Goal: Task Accomplishment & Management: Use online tool/utility

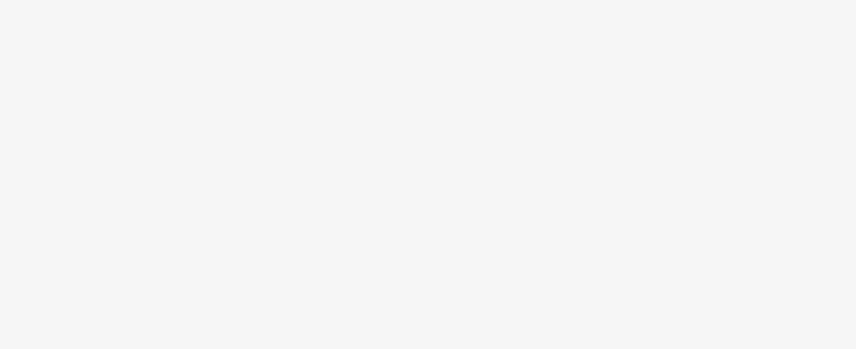
click at [408, 205] on body at bounding box center [428, 174] width 856 height 349
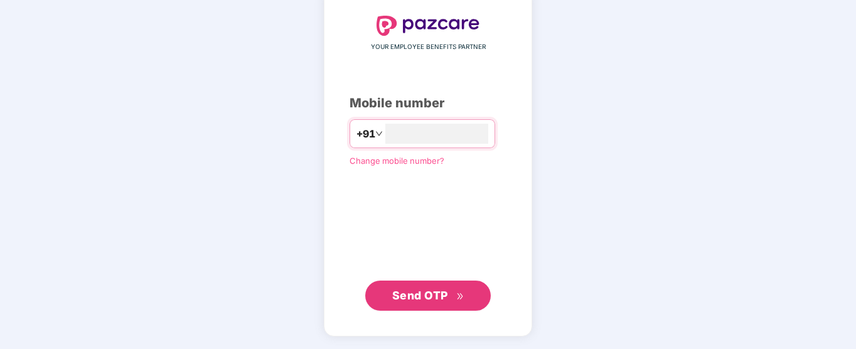
type input "**********"
click at [447, 291] on span "Send OTP" at bounding box center [420, 295] width 56 height 13
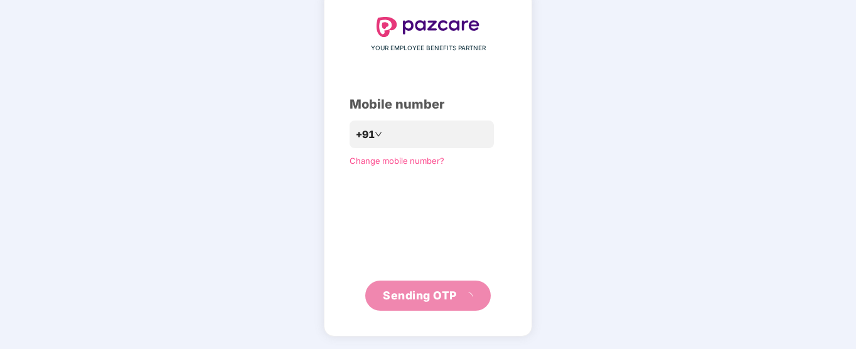
scroll to position [60, 0]
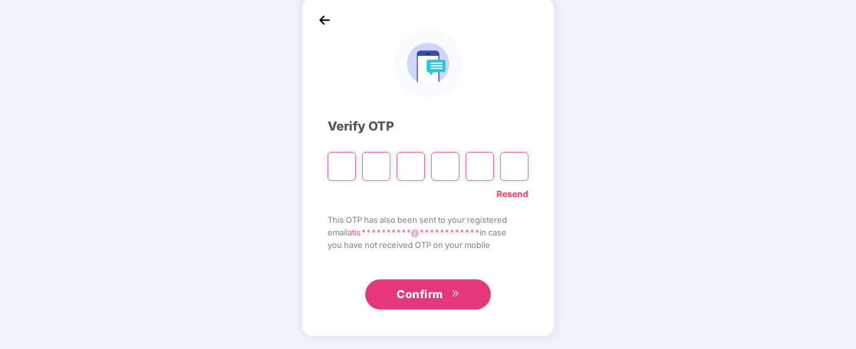
type input "*"
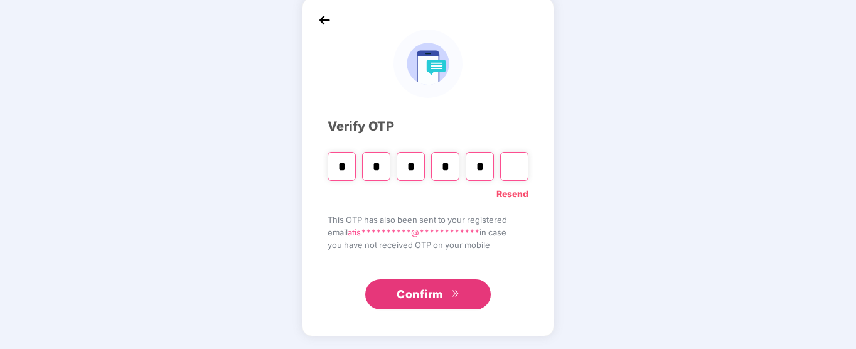
type input "*"
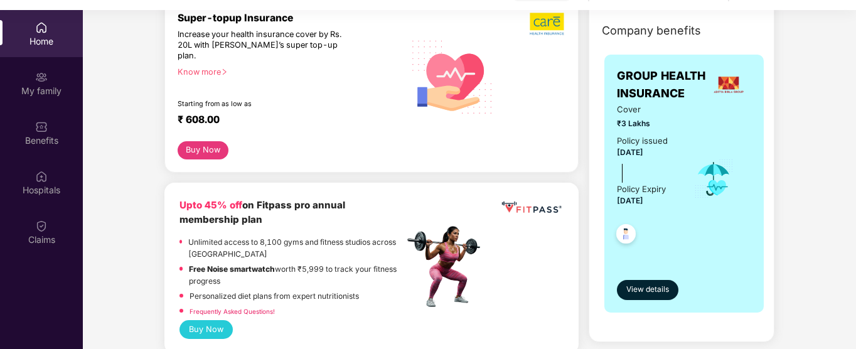
scroll to position [171, 0]
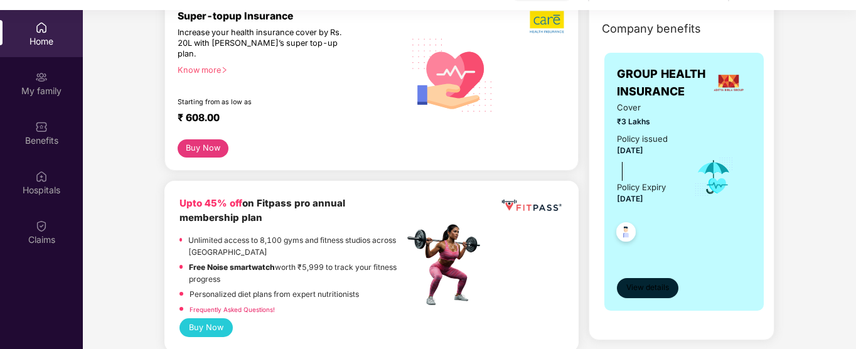
click at [666, 287] on span "View details" at bounding box center [647, 288] width 43 height 12
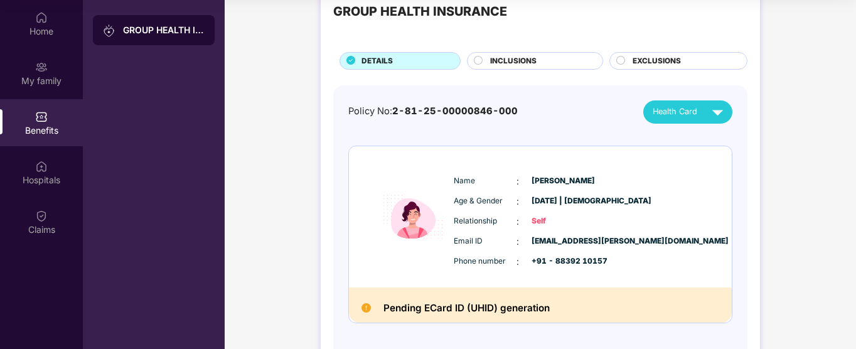
scroll to position [38, 0]
click at [540, 66] on div "INCLUSIONS" at bounding box center [540, 63] width 112 height 14
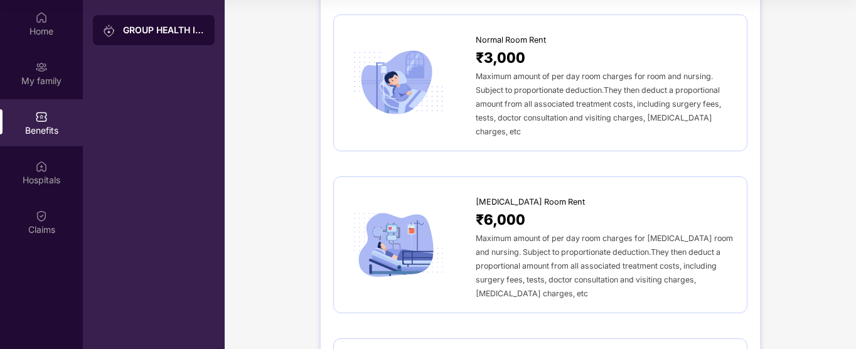
scroll to position [0, 0]
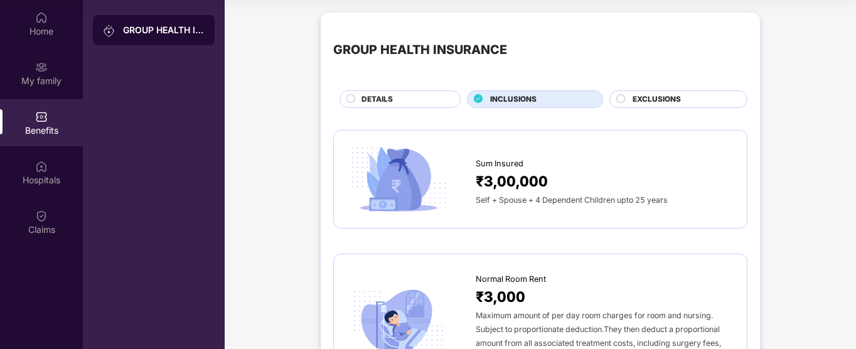
click at [632, 99] on span "EXCLUSIONS" at bounding box center [656, 99] width 48 height 12
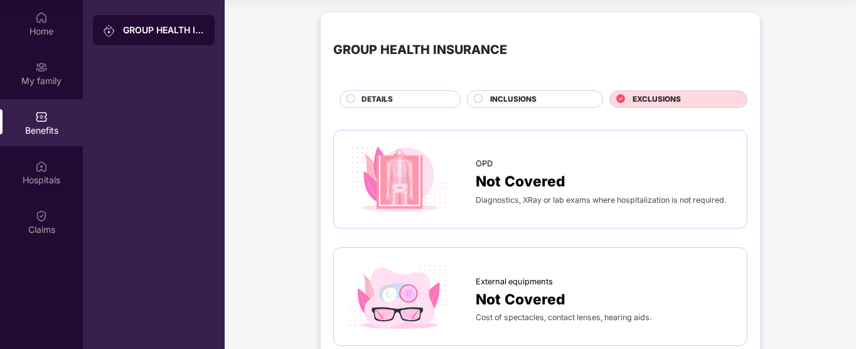
scroll to position [7, 0]
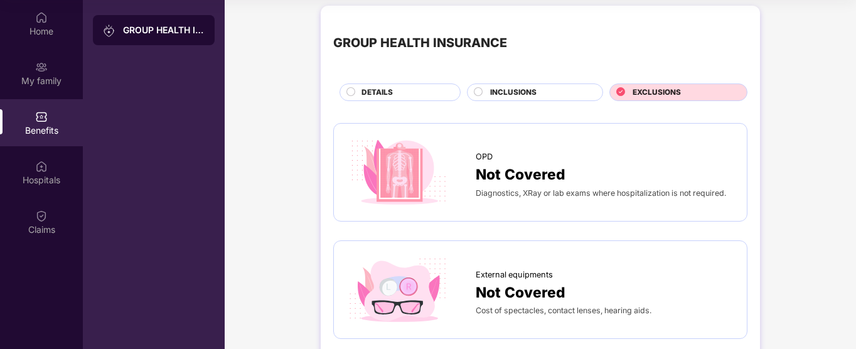
click at [632, 99] on div "EXCLUSIONS" at bounding box center [683, 94] width 114 height 14
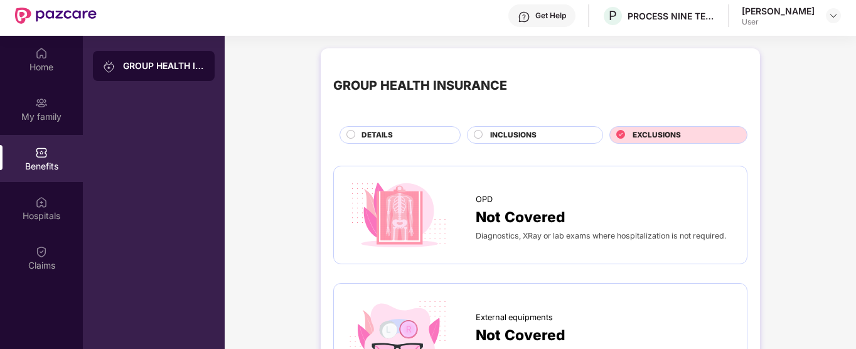
scroll to position [0, 0]
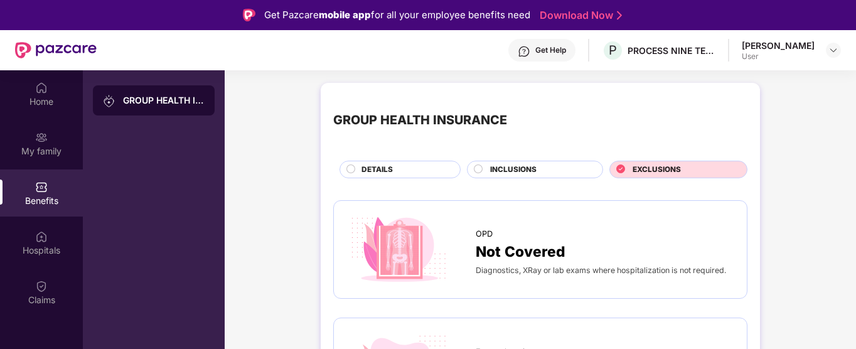
click at [400, 170] on div "DETAILS" at bounding box center [404, 171] width 98 height 14
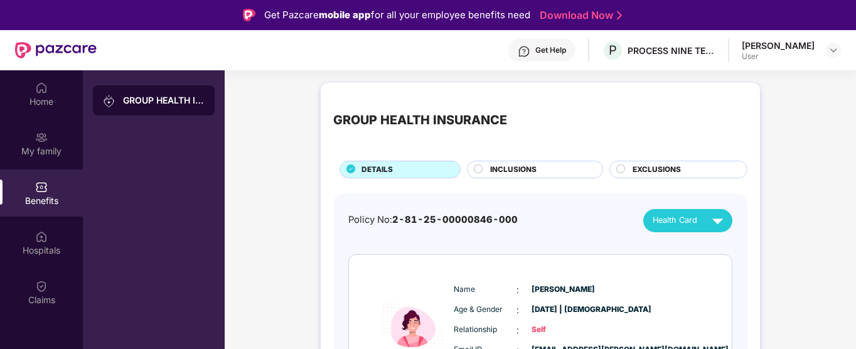
scroll to position [90, 0]
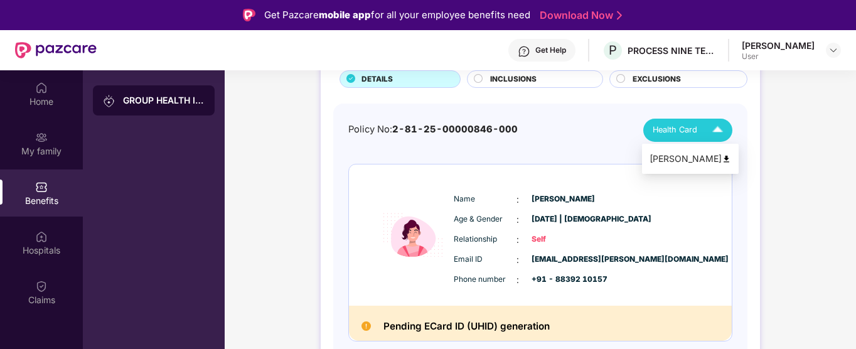
click at [701, 167] on li "Atisha Shrivas" at bounding box center [690, 158] width 97 height 25
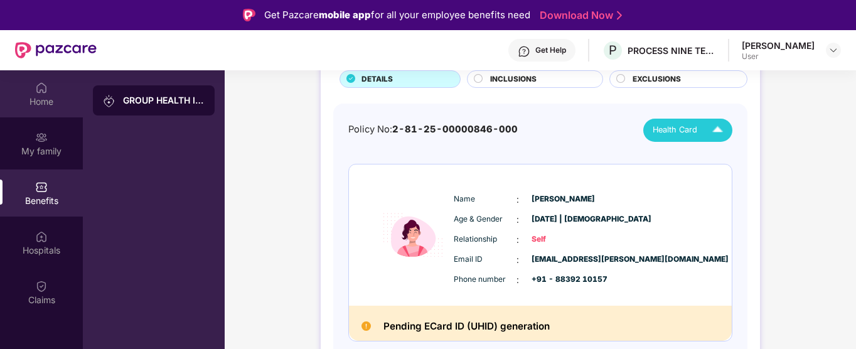
click at [35, 110] on div "Home" at bounding box center [41, 93] width 83 height 47
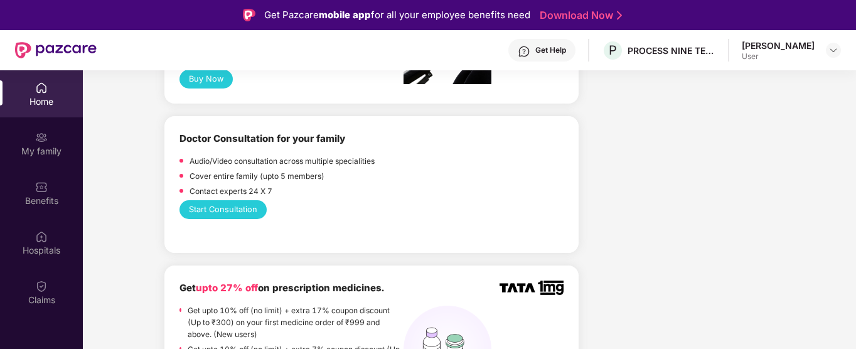
scroll to position [643, 0]
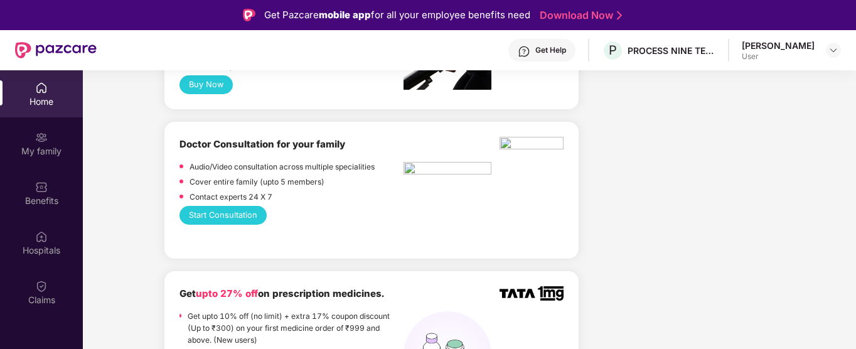
click at [405, 162] on img at bounding box center [447, 170] width 88 height 16
click at [410, 162] on img at bounding box center [447, 170] width 88 height 16
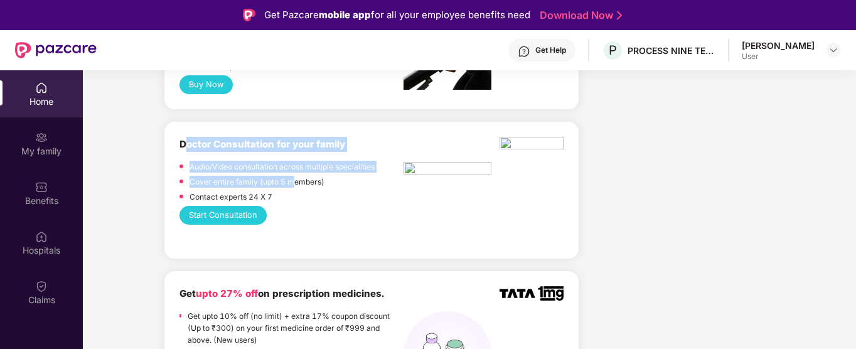
drag, startPoint x: 184, startPoint y: 134, endPoint x: 294, endPoint y: 176, distance: 117.0
click at [294, 176] on div "Doctor Consultation for your family Audio/Video consultation across multiple sp…" at bounding box center [291, 171] width 224 height 69
click at [224, 209] on button "Start Consultation" at bounding box center [222, 215] width 87 height 19
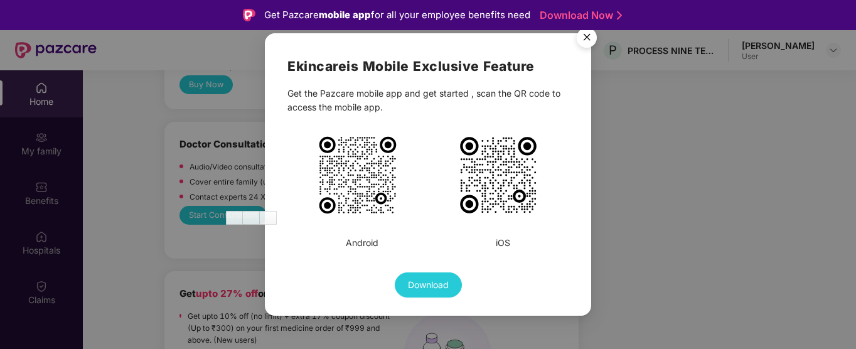
click at [189, 225] on div "Ekincare is Mobile Exclusive Feature Get the Pazcare mobile app and get started…" at bounding box center [428, 174] width 856 height 349
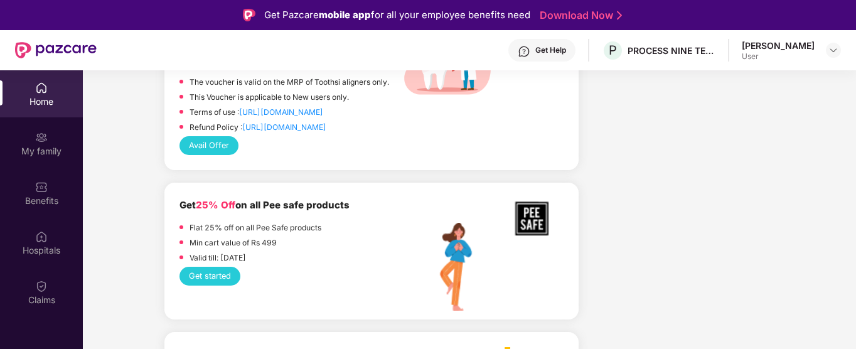
scroll to position [1971, 0]
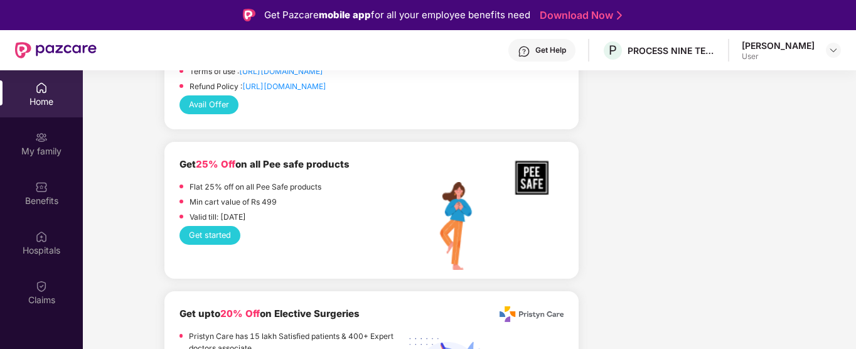
click at [227, 196] on p "Min cart value of Rs 499" at bounding box center [232, 202] width 87 height 12
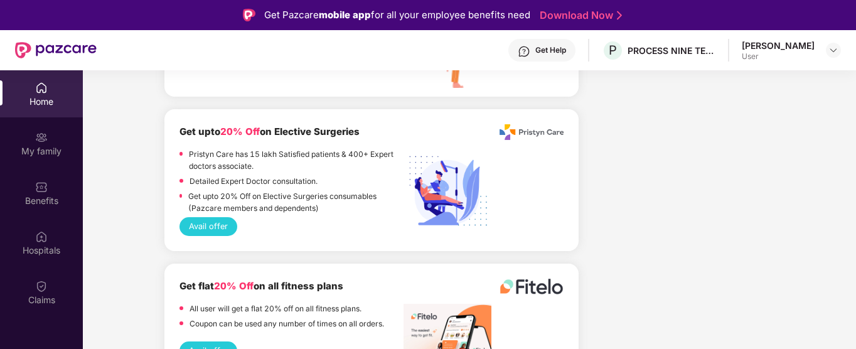
scroll to position [2154, 0]
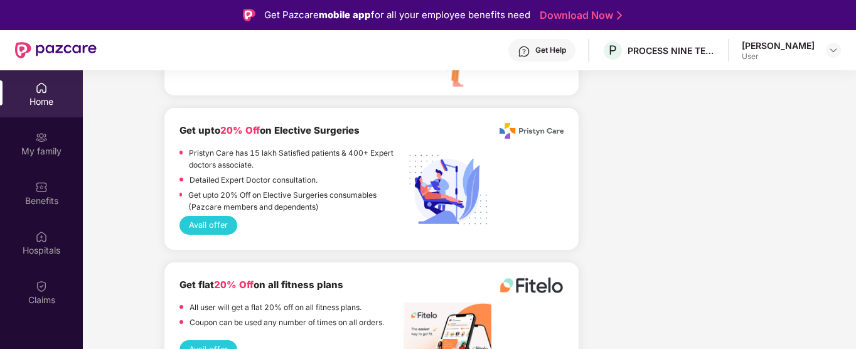
click at [349, 216] on div "Avail offer" at bounding box center [371, 225] width 384 height 19
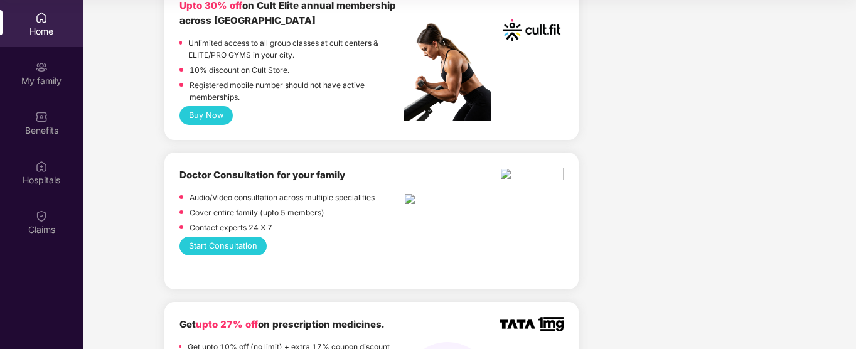
scroll to position [540, 0]
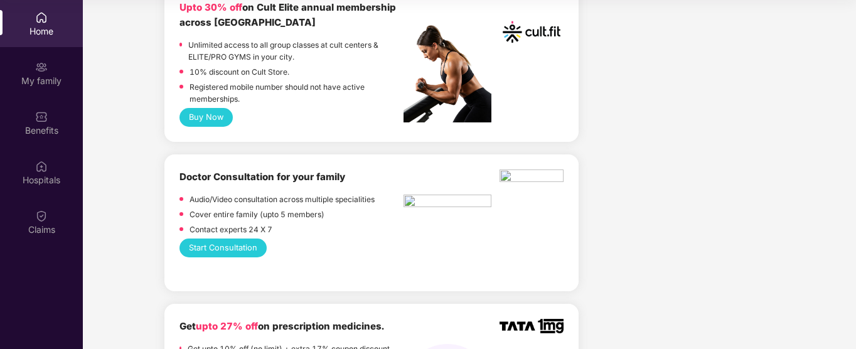
click at [227, 238] on button "Start Consultation" at bounding box center [222, 247] width 87 height 19
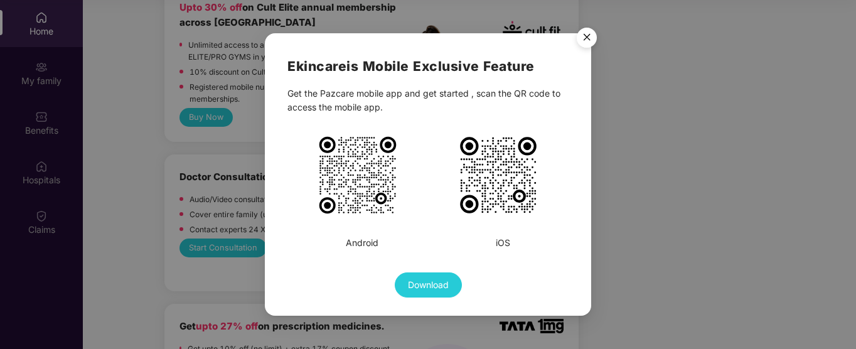
click at [587, 35] on img "Close" at bounding box center [586, 39] width 35 height 35
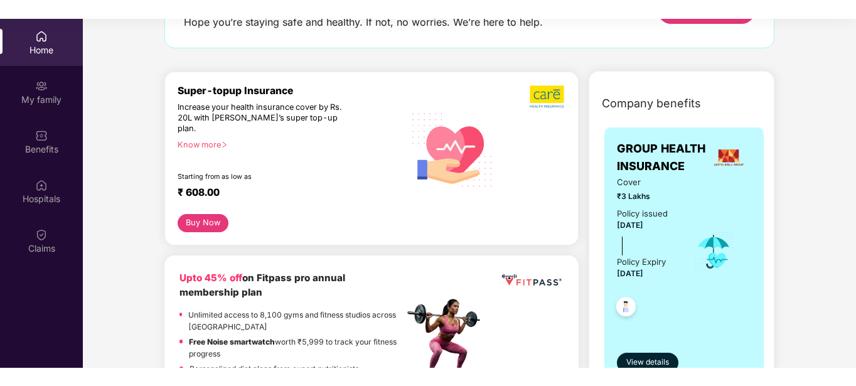
scroll to position [105, 0]
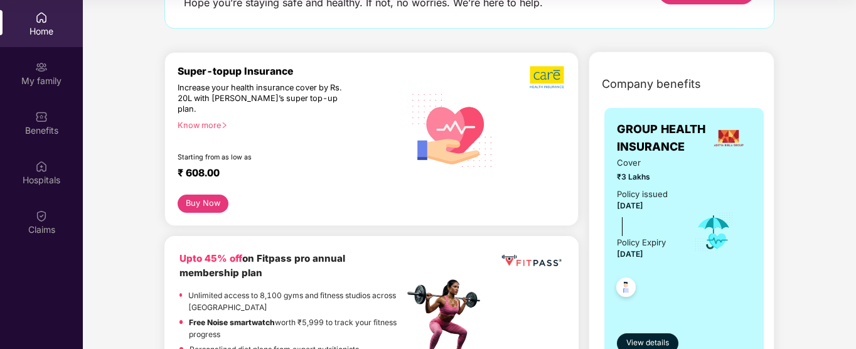
click at [199, 120] on div "Know more" at bounding box center [287, 124] width 219 height 9
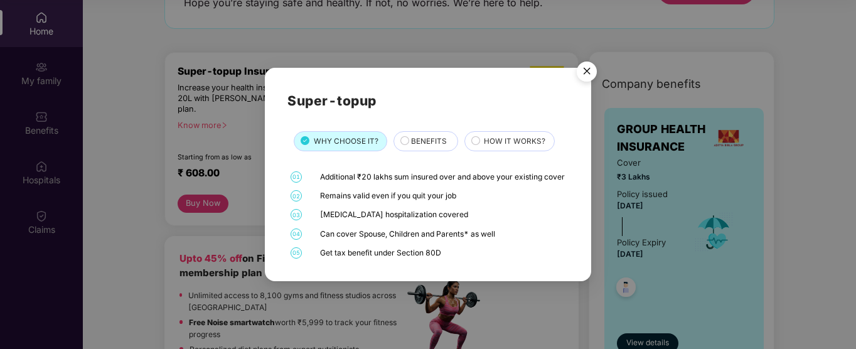
click at [420, 136] on span "BENEFITS" at bounding box center [429, 142] width 36 height 12
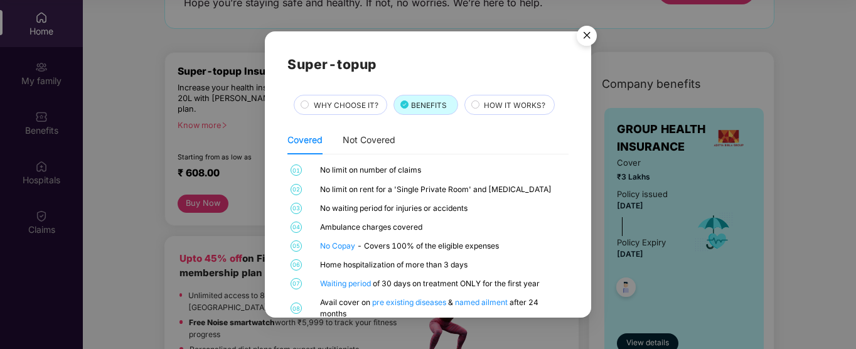
click at [505, 104] on span "HOW IT WORKS?" at bounding box center [514, 106] width 61 height 12
